Goal: Check status: Check status

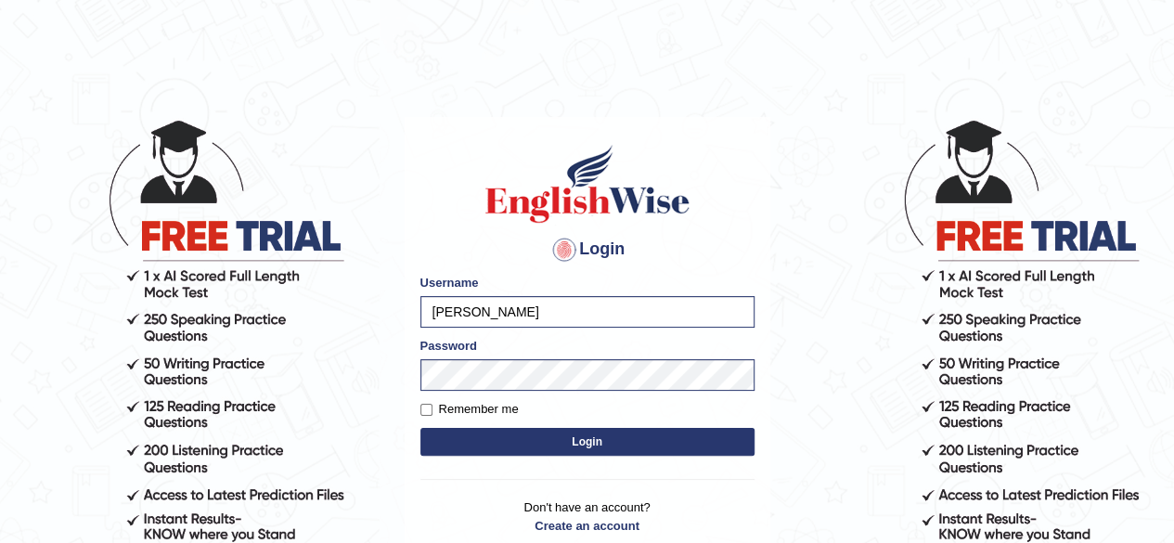
drag, startPoint x: 0, startPoint y: 0, endPoint x: 639, endPoint y: 433, distance: 772.3
click at [639, 433] on button "Login" at bounding box center [587, 442] width 334 height 28
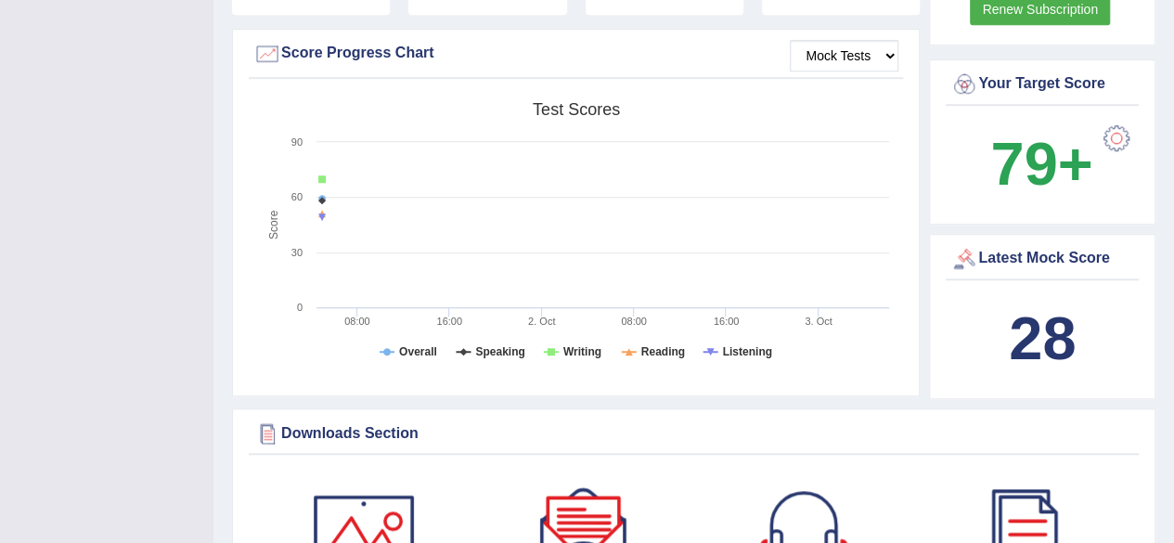
scroll to position [651, 0]
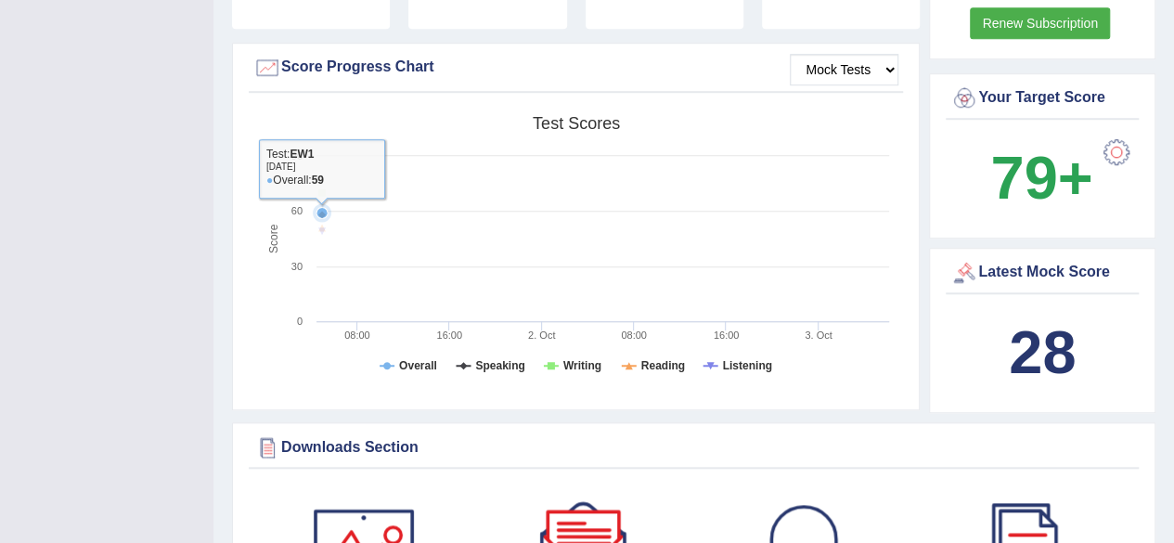
click at [470, 183] on rect at bounding box center [575, 251] width 645 height 288
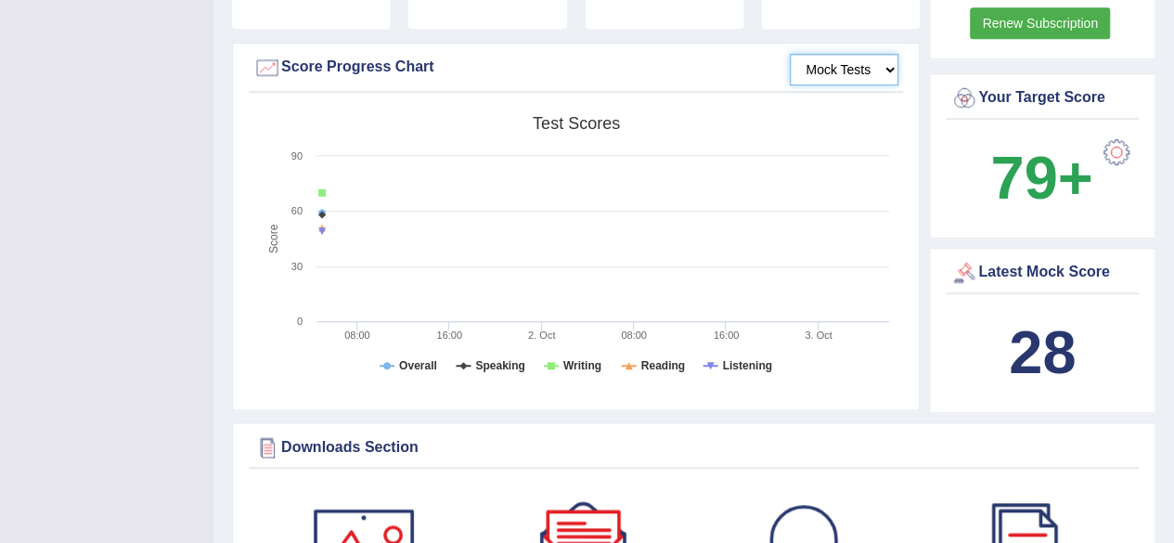
click at [866, 54] on select "Mock Tests" at bounding box center [844, 70] width 109 height 32
click at [654, 133] on rect at bounding box center [575, 251] width 645 height 288
click at [865, 54] on select "Mock Tests" at bounding box center [844, 70] width 109 height 32
click at [718, 109] on rect at bounding box center [575, 251] width 645 height 288
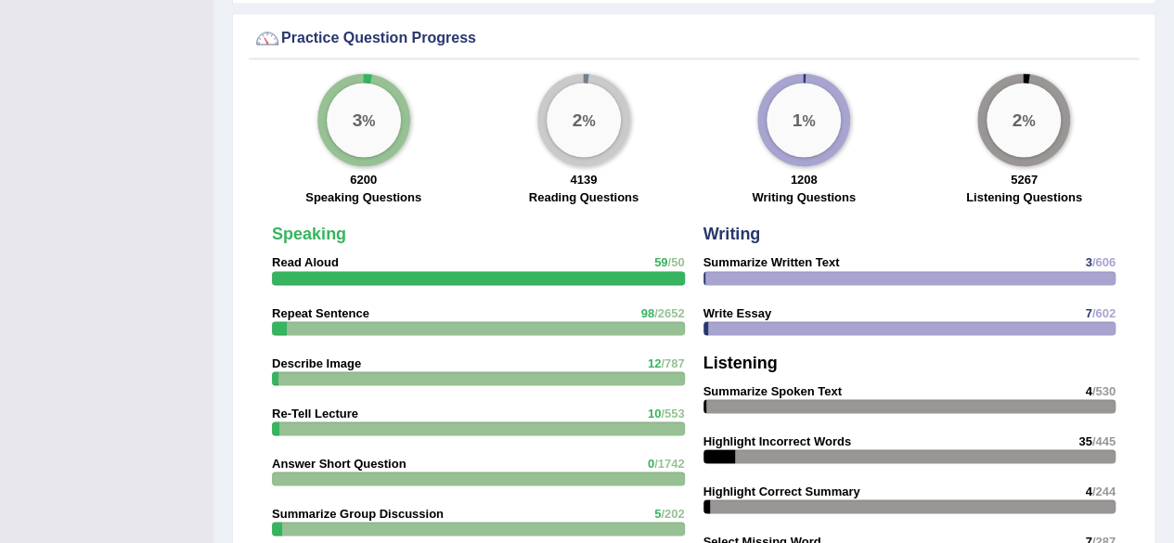
scroll to position [1540, 0]
